Goal: Obtain resource: Download file/media

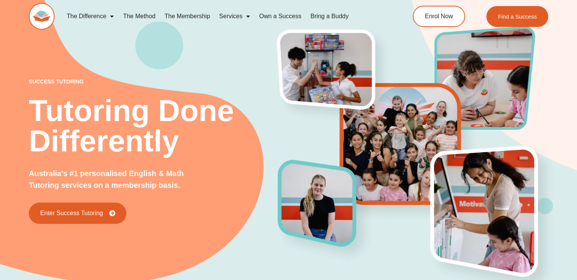
click at [8, 59] on div "success tutoring Tutoring Done Differently Australia's #1 personalised English …" at bounding box center [288, 139] width 577 height 334
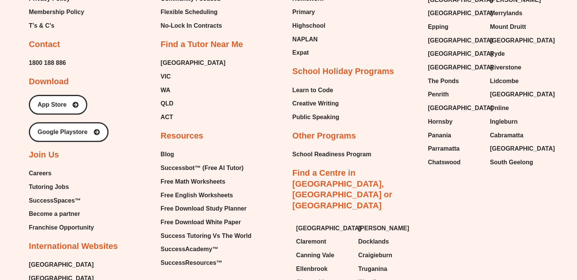
scroll to position [3234, 0]
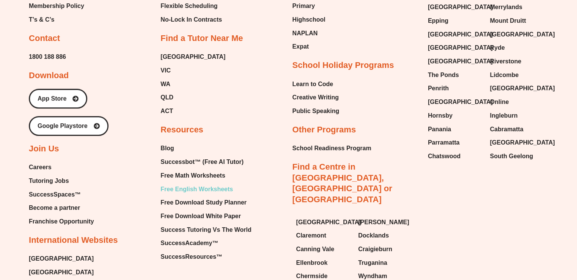
click at [170, 184] on span "Free English Worksheets" at bounding box center [197, 189] width 72 height 11
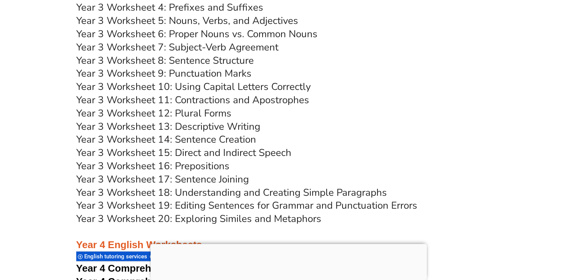
scroll to position [3097, 0]
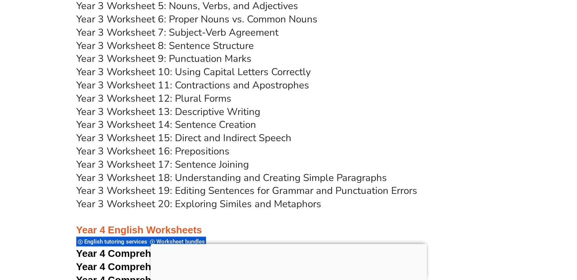
scroll to position [3113, 0]
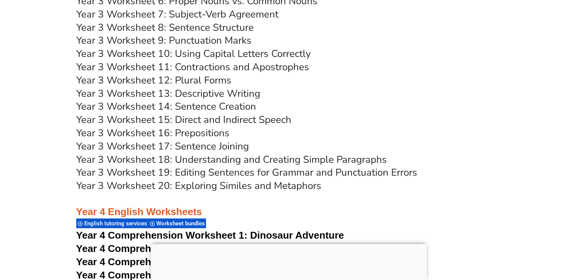
scroll to position [3129, 0]
click at [202, 96] on link "Year 3 Worksheet 13: Descriptive Writing" at bounding box center [168, 93] width 184 height 13
